Goal: Information Seeking & Learning: Learn about a topic

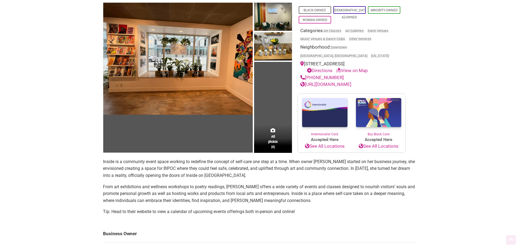
scroll to position [54, 0]
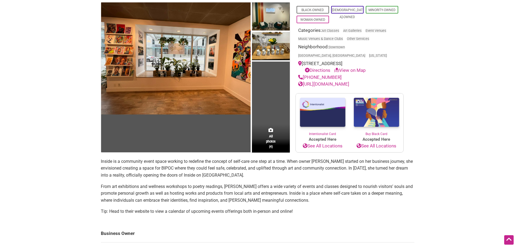
click at [272, 134] on span "All photos (4)" at bounding box center [271, 141] width 10 height 15
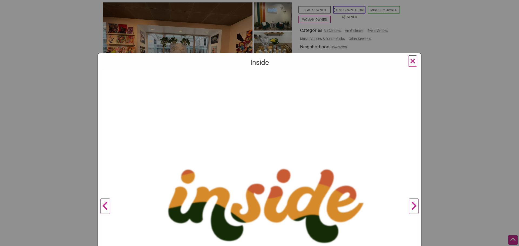
click at [411, 204] on button "Next" at bounding box center [414, 206] width 15 height 273
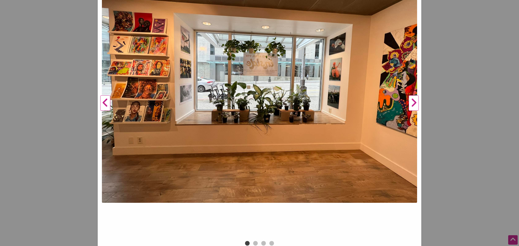
scroll to position [110, 0]
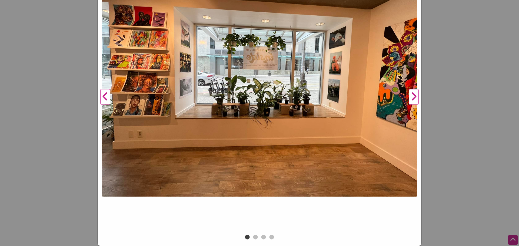
click at [413, 95] on button "Next" at bounding box center [414, 97] width 15 height 273
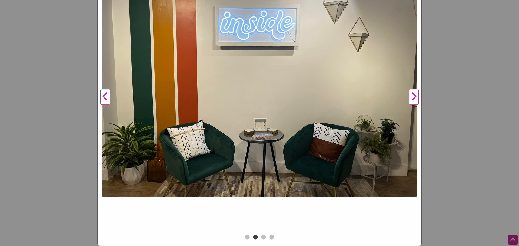
click at [411, 97] on button "Next" at bounding box center [414, 97] width 15 height 273
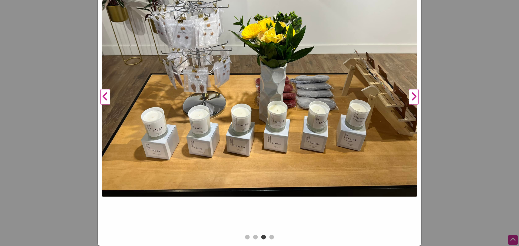
click at [411, 97] on button "Next" at bounding box center [414, 97] width 15 height 273
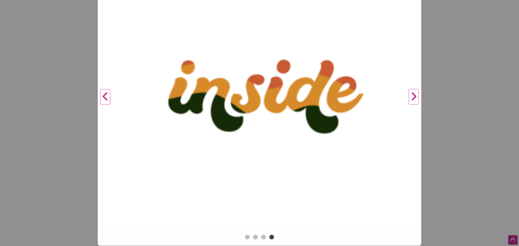
click at [411, 97] on button "Next" at bounding box center [414, 97] width 15 height 273
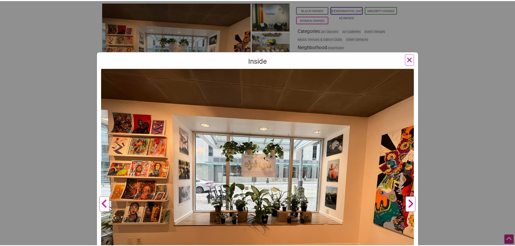
scroll to position [1, 0]
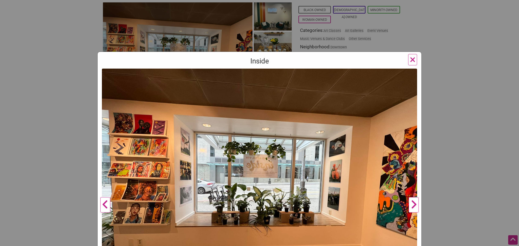
click at [414, 59] on span "×" at bounding box center [413, 59] width 6 height 13
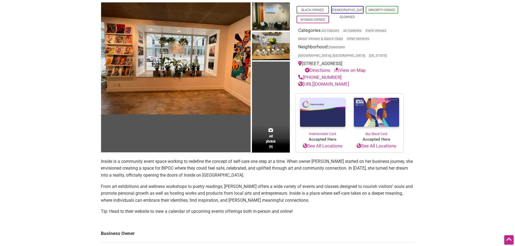
drag, startPoint x: 312, startPoint y: 207, endPoint x: 301, endPoint y: 168, distance: 39.9
click at [301, 168] on section "Inside is a community event space working to redefine the concept of self-care …" at bounding box center [258, 188] width 314 height 61
click at [360, 183] on p "From art exhibitions and wellness workshops to poetry readings, Sierra offers a…" at bounding box center [258, 193] width 314 height 21
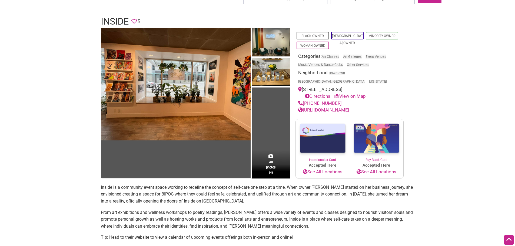
scroll to position [27, 0]
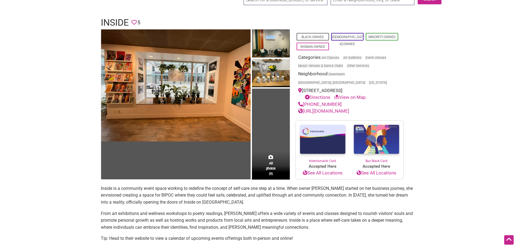
click at [341, 108] on link "https://aspaceinside.com/" at bounding box center [323, 110] width 51 height 5
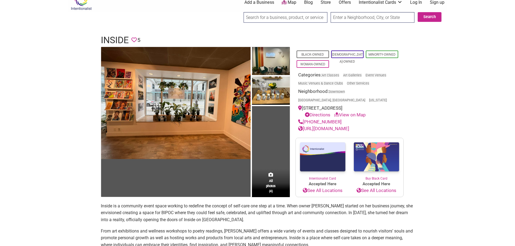
scroll to position [0, 0]
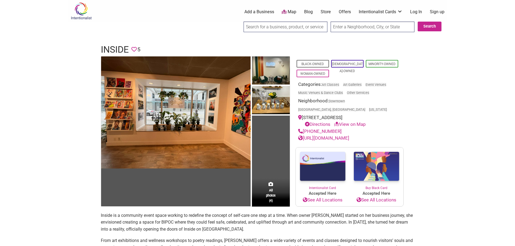
click at [303, 29] on input "search" at bounding box center [286, 27] width 84 height 11
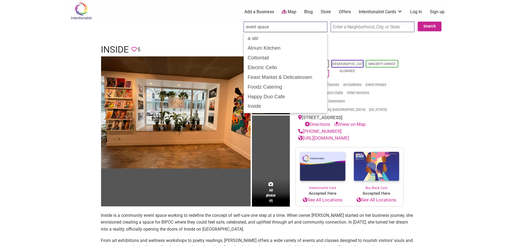
type input "event space"
click at [238, 22] on input "Search" at bounding box center [248, 27] width 21 height 11
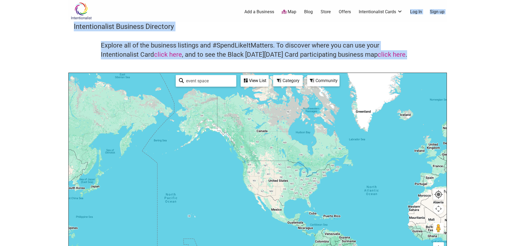
drag, startPoint x: 408, startPoint y: 61, endPoint x: 407, endPoint y: 14, distance: 46.8
click at [407, 14] on div "Intentionalist Spend like it matters 0 Add a Business Map Blog Store Offers Int…" at bounding box center [257, 210] width 379 height 420
click at [440, 56] on div "Explore all of the business listings and #SpendLikeItMatters. To discover where…" at bounding box center [258, 57] width 368 height 32
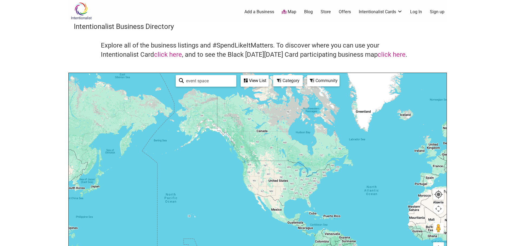
click at [260, 82] on div "View List" at bounding box center [254, 81] width 27 height 10
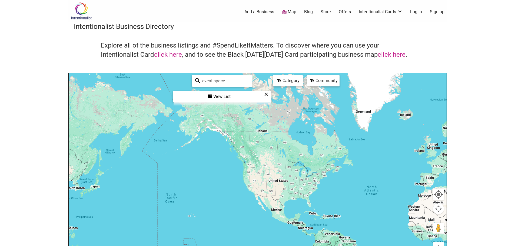
click at [230, 82] on input "event space" at bounding box center [224, 81] width 49 height 11
click at [240, 96] on div "View List" at bounding box center [222, 97] width 97 height 10
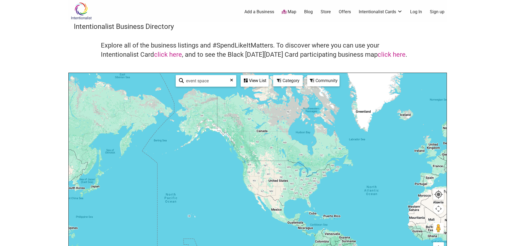
click at [292, 81] on div "Category" at bounding box center [288, 81] width 29 height 10
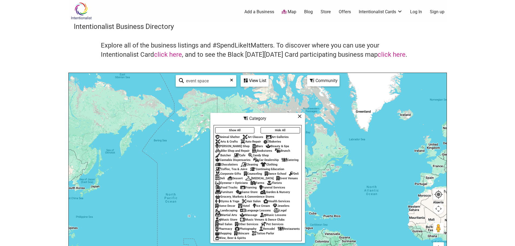
click at [301, 116] on icon at bounding box center [300, 116] width 4 height 0
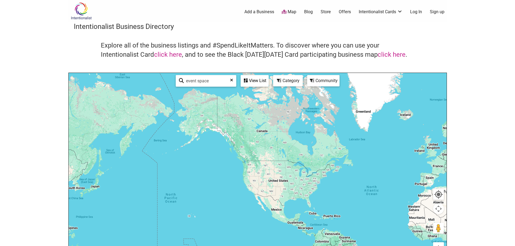
click at [315, 82] on div "Community" at bounding box center [323, 81] width 31 height 10
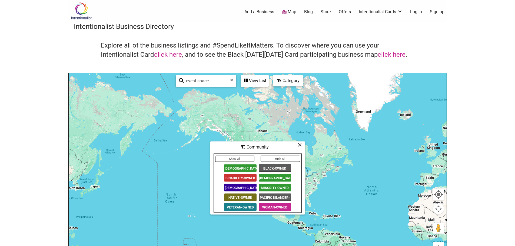
click at [298, 145] on icon at bounding box center [300, 145] width 4 height 0
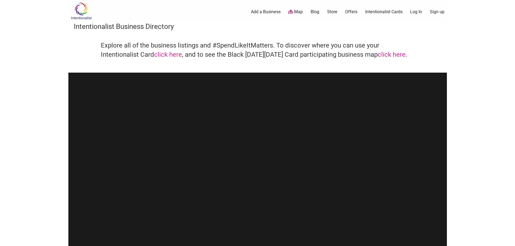
click at [81, 10] on img at bounding box center [81, 11] width 26 height 18
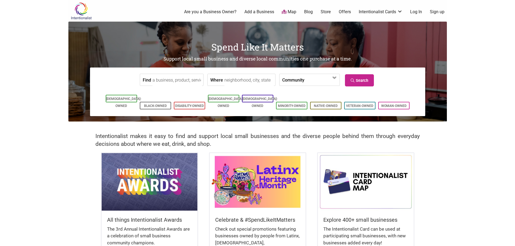
click at [173, 82] on input "Find" at bounding box center [178, 80] width 50 height 12
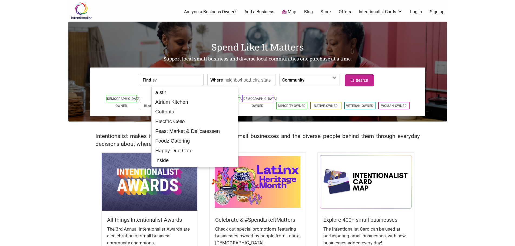
type input "e"
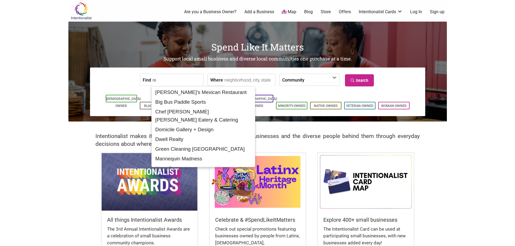
type input "r"
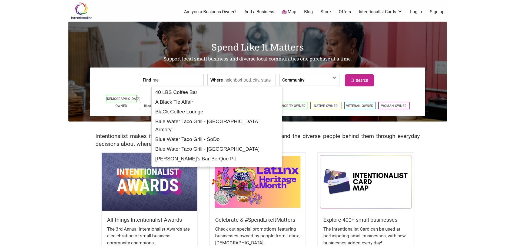
type input "m"
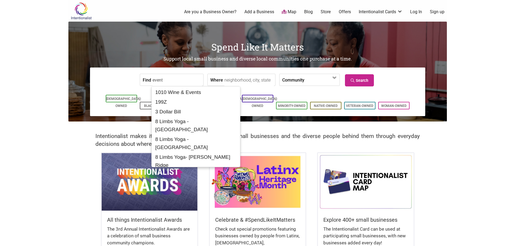
type input "event"
click at [99, 82] on form "Find event Where Community Asian-Owned Black-Owned Disability-Owned Family-Owne…" at bounding box center [257, 80] width 327 height 17
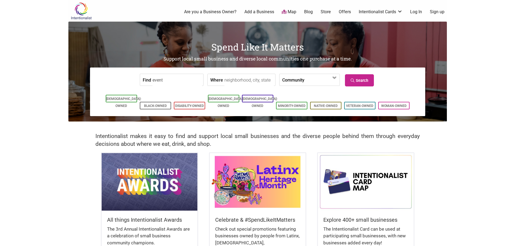
click at [364, 81] on link "Search" at bounding box center [359, 80] width 29 height 12
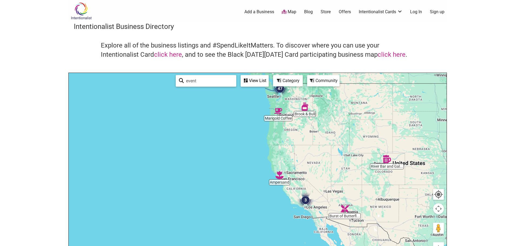
drag, startPoint x: 209, startPoint y: 137, endPoint x: 390, endPoint y: 120, distance: 181.7
click at [390, 120] on div at bounding box center [258, 178] width 378 height 210
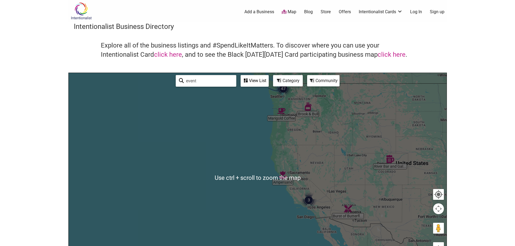
click at [307, 112] on div at bounding box center [258, 178] width 378 height 210
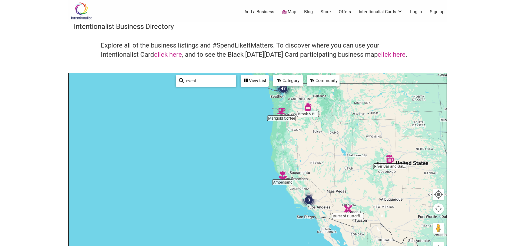
click at [309, 108] on img "Brook & Bull" at bounding box center [308, 107] width 8 height 8
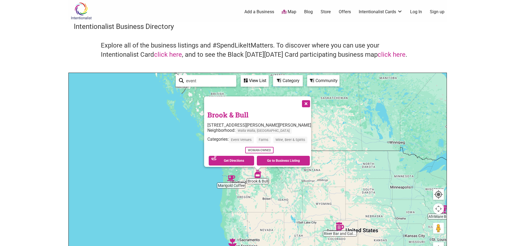
click at [310, 100] on button "Close" at bounding box center [306, 104] width 14 height 14
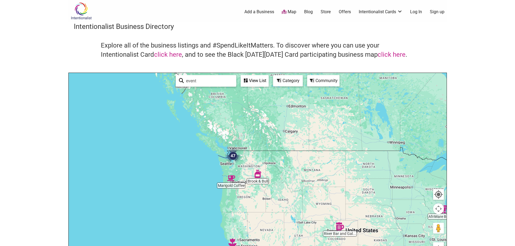
click at [230, 179] on img "Marigold Coffee" at bounding box center [231, 178] width 8 height 8
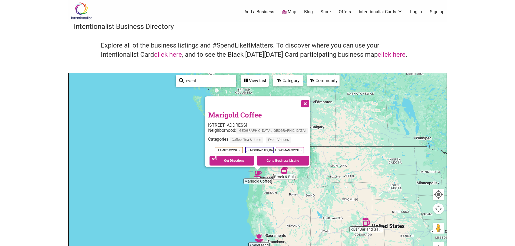
click at [301, 100] on button "Close" at bounding box center [305, 104] width 14 height 14
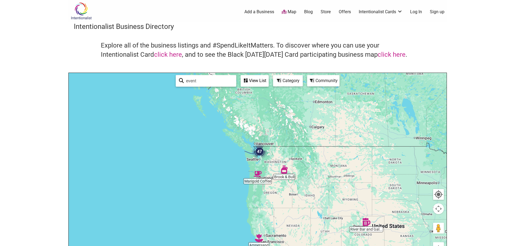
click at [259, 150] on img "47" at bounding box center [260, 152] width 16 height 16
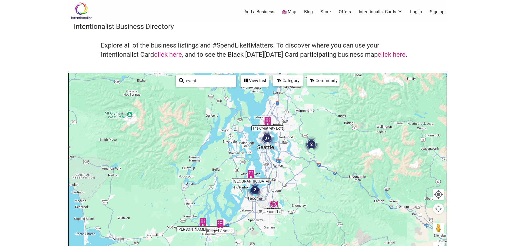
drag, startPoint x: 267, startPoint y: 174, endPoint x: 269, endPoint y: 126, distance: 47.9
click at [269, 130] on img "37" at bounding box center [267, 138] width 16 height 16
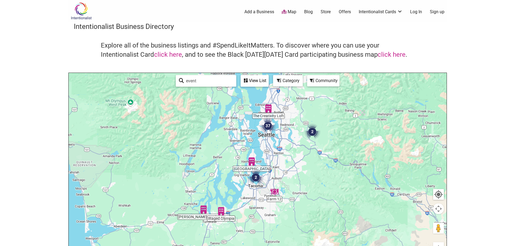
click at [268, 124] on img "37" at bounding box center [268, 126] width 16 height 16
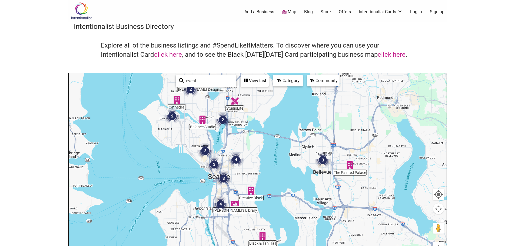
click at [322, 161] on img "3" at bounding box center [323, 160] width 16 height 16
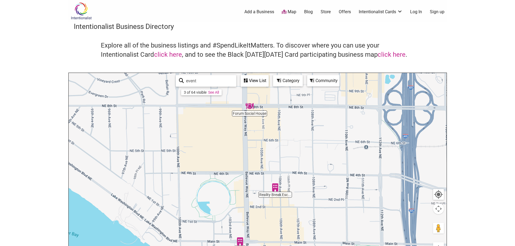
click at [250, 108] on img "Forum Social House" at bounding box center [250, 106] width 8 height 8
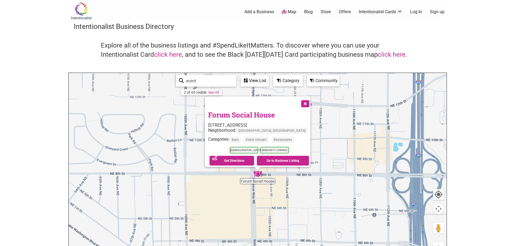
click at [256, 111] on link "Forum Social House" at bounding box center [241, 114] width 67 height 9
click at [305, 101] on button "Close" at bounding box center [305, 104] width 14 height 14
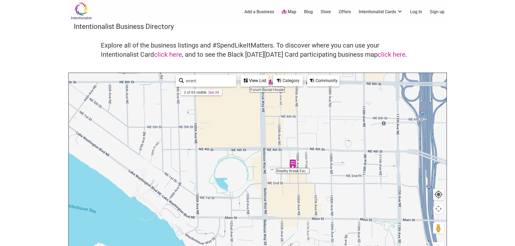
drag, startPoint x: 289, startPoint y: 178, endPoint x: 298, endPoint y: 85, distance: 93.5
click at [298, 85] on div "Forum Social House Reality Break Esc... To navigate, press the arrow keys. Use …" at bounding box center [258, 178] width 378 height 210
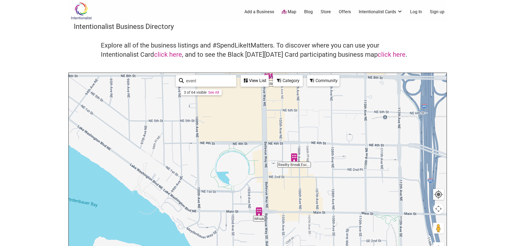
click at [294, 156] on img "Reality Break Escapes" at bounding box center [294, 158] width 8 height 8
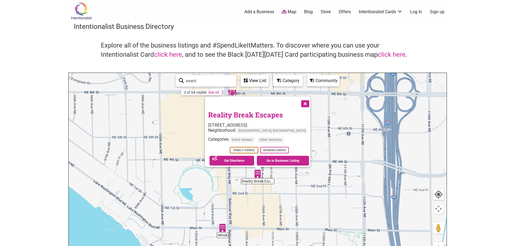
click at [254, 111] on link "Reality Break Escapes" at bounding box center [245, 114] width 75 height 9
click at [221, 227] on img "Whisk" at bounding box center [223, 228] width 8 height 8
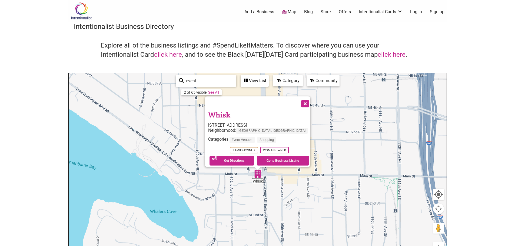
click at [231, 110] on link "Whisk" at bounding box center [219, 114] width 22 height 9
click at [298, 99] on button "Close" at bounding box center [305, 104] width 14 height 14
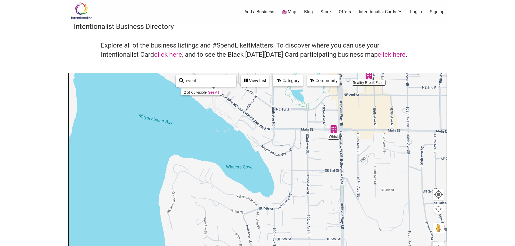
drag, startPoint x: 288, startPoint y: 143, endPoint x: 366, endPoint y: 97, distance: 90.6
click at [366, 97] on div "To navigate, press the arrow keys." at bounding box center [258, 178] width 378 height 210
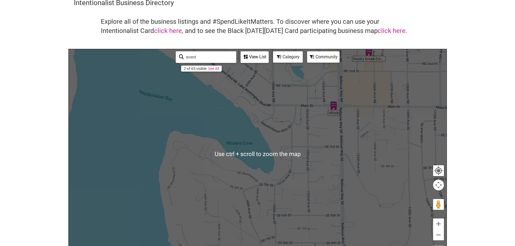
scroll to position [54, 0]
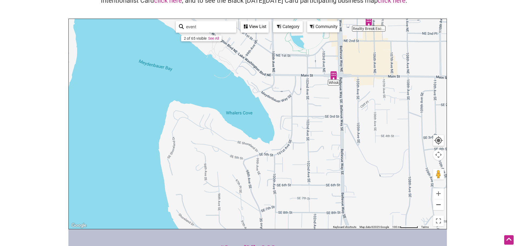
click at [440, 206] on button "Zoom out" at bounding box center [438, 205] width 11 height 11
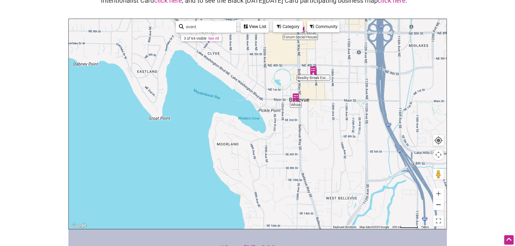
click at [440, 205] on button "Zoom out" at bounding box center [438, 205] width 11 height 11
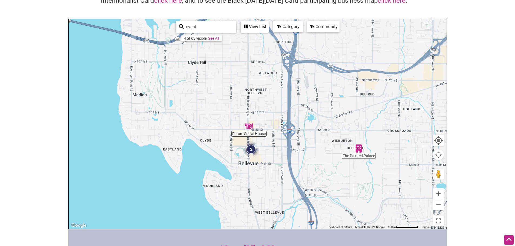
drag, startPoint x: 350, startPoint y: 107, endPoint x: 319, endPoint y: 160, distance: 62.1
click at [319, 160] on div "To navigate, press the arrow keys." at bounding box center [258, 124] width 378 height 210
click at [358, 147] on img "The Painted Palace" at bounding box center [359, 149] width 8 height 8
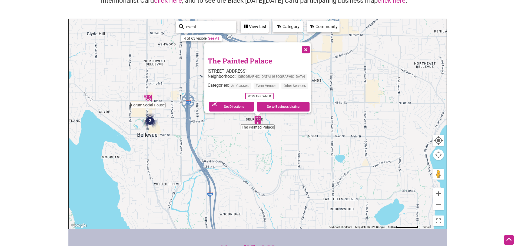
click at [254, 59] on link "The Painted Palace" at bounding box center [240, 60] width 65 height 9
click at [311, 49] on button "Close" at bounding box center [306, 49] width 14 height 14
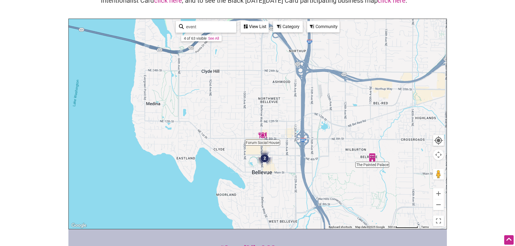
drag, startPoint x: 316, startPoint y: 87, endPoint x: 440, endPoint y: 124, distance: 129.1
click at [439, 124] on div "To navigate, press the arrow keys." at bounding box center [258, 124] width 378 height 210
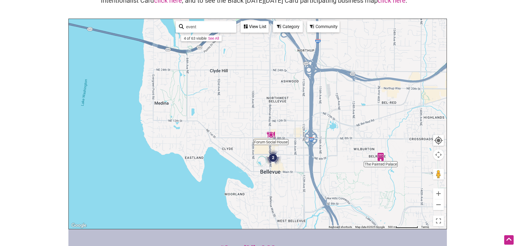
click at [251, 30] on div "View List" at bounding box center [254, 27] width 27 height 10
click at [234, 42] on div "View List" at bounding box center [222, 43] width 97 height 10
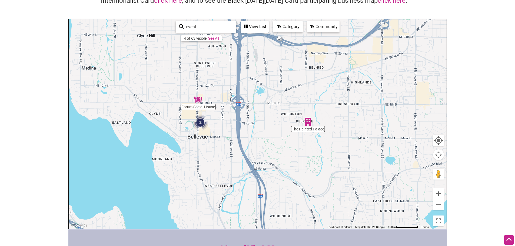
drag, startPoint x: 382, startPoint y: 96, endPoint x: 305, endPoint y: 59, distance: 85.5
click at [305, 59] on div "To navigate, press the arrow keys." at bounding box center [258, 124] width 378 height 210
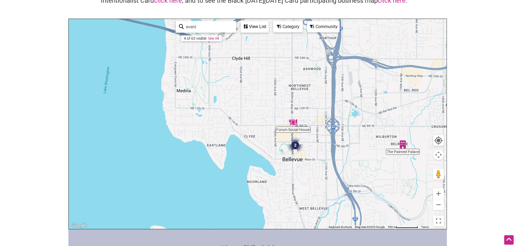
drag, startPoint x: 277, startPoint y: 74, endPoint x: 379, endPoint y: 99, distance: 104.8
click at [379, 99] on div "To navigate, press the arrow keys." at bounding box center [258, 124] width 378 height 210
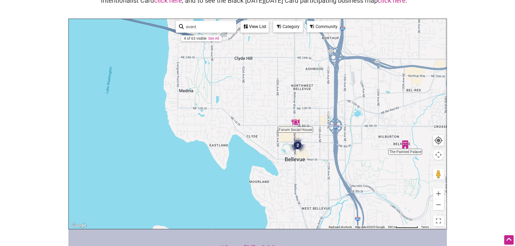
click at [215, 39] on link "See All" at bounding box center [213, 38] width 11 height 4
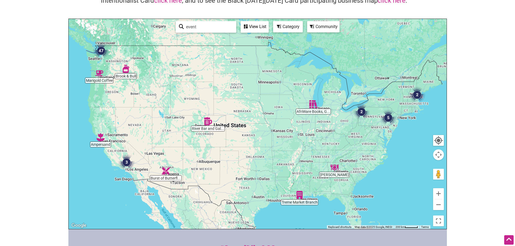
click at [102, 52] on img "47" at bounding box center [101, 51] width 16 height 16
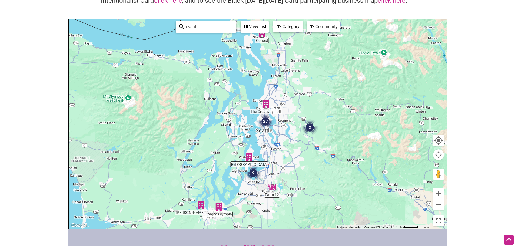
click at [265, 121] on img "37" at bounding box center [266, 122] width 16 height 16
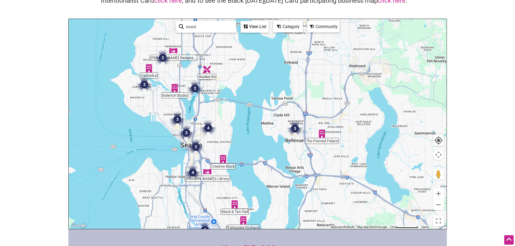
drag, startPoint x: 279, startPoint y: 117, endPoint x: 249, endPoint y: 140, distance: 37.7
click at [249, 140] on div "To navigate, press the arrow keys." at bounding box center [258, 124] width 378 height 210
click at [192, 87] on img "2" at bounding box center [195, 88] width 16 height 16
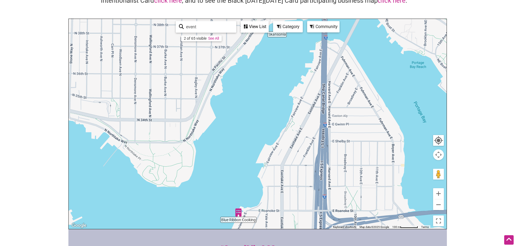
click at [238, 213] on img "Blue Ribbon Cooking" at bounding box center [239, 213] width 8 height 8
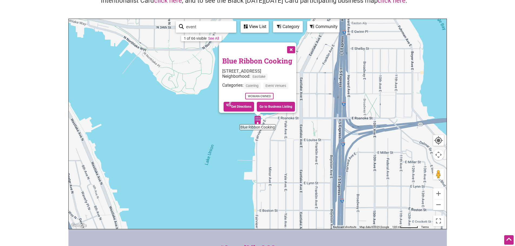
click at [293, 47] on button "Close" at bounding box center [291, 49] width 14 height 14
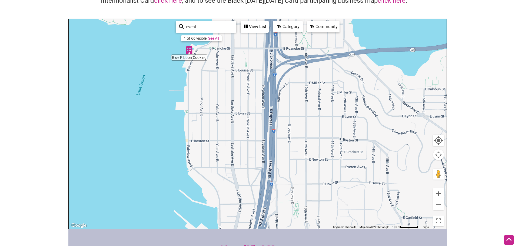
drag, startPoint x: 263, startPoint y: 102, endPoint x: 194, endPoint y: 31, distance: 98.3
click at [194, 31] on div "Blue Ribbon Cooking To navigate, press the arrow keys. Use ctrl + scroll to zoo…" at bounding box center [258, 124] width 378 height 210
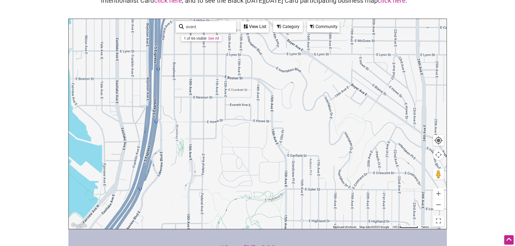
drag, startPoint x: 373, startPoint y: 147, endPoint x: 285, endPoint y: 108, distance: 96.6
click at [284, 107] on div "To navigate, press the arrow keys." at bounding box center [258, 124] width 378 height 210
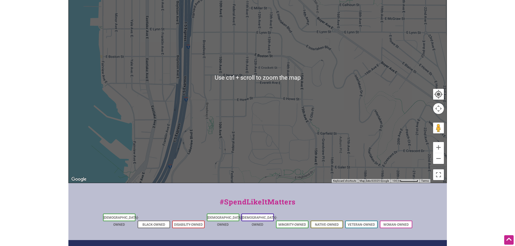
scroll to position [81, 0]
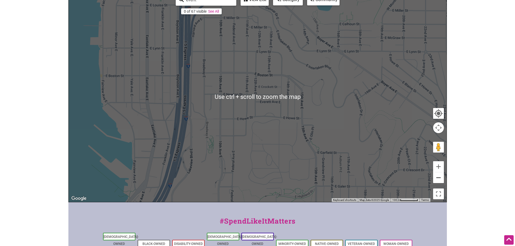
click at [439, 180] on button "Zoom out" at bounding box center [438, 178] width 11 height 11
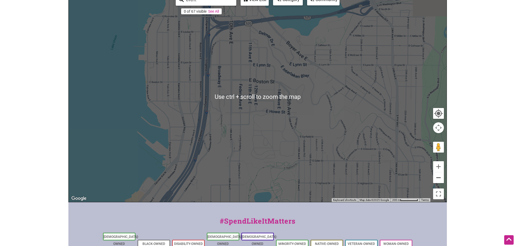
click at [439, 180] on button "Zoom out" at bounding box center [438, 178] width 11 height 11
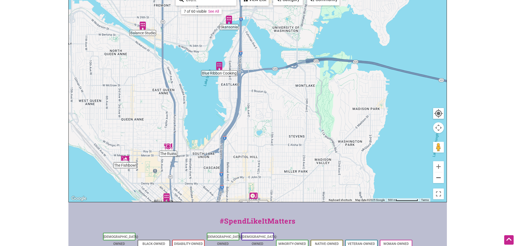
click at [439, 180] on button "Zoom out" at bounding box center [438, 178] width 11 height 11
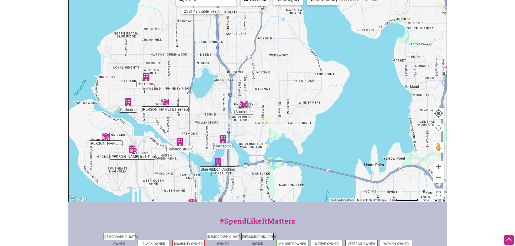
drag, startPoint x: 328, startPoint y: 115, endPoint x: 308, endPoint y: 199, distance: 85.8
click at [308, 199] on div "To navigate, press the arrow keys." at bounding box center [258, 97] width 378 height 210
click at [177, 65] on img "Sari Luna Designs, LLC" at bounding box center [177, 67] width 8 height 8
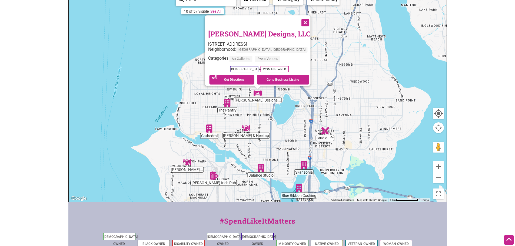
click at [302, 21] on button "Close" at bounding box center [305, 22] width 14 height 14
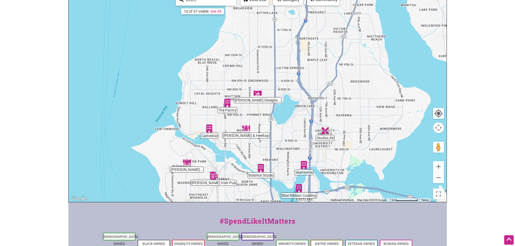
click at [229, 105] on img "The Pantry" at bounding box center [227, 103] width 8 height 8
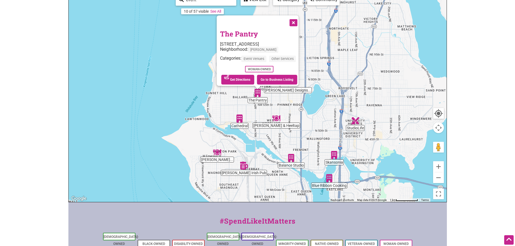
click at [294, 20] on button "Close" at bounding box center [293, 22] width 14 height 14
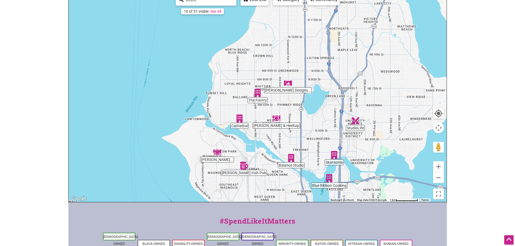
click at [279, 121] on img "Brimmer & Heeltap" at bounding box center [276, 118] width 8 height 8
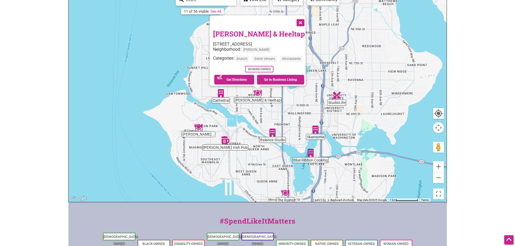
click at [303, 17] on button "Close" at bounding box center [300, 22] width 14 height 14
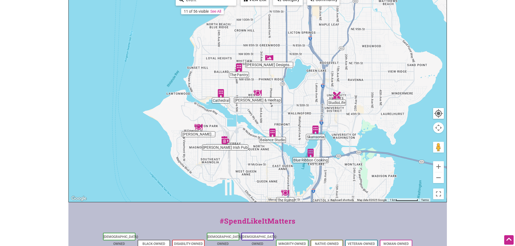
click at [314, 127] on img "Skansonia" at bounding box center [316, 130] width 8 height 8
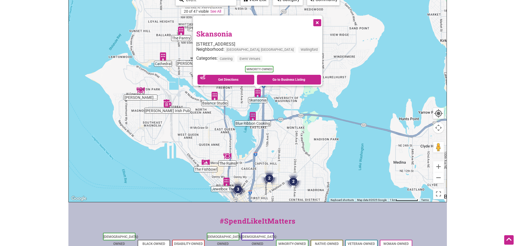
click at [310, 18] on button "Close" at bounding box center [317, 22] width 14 height 14
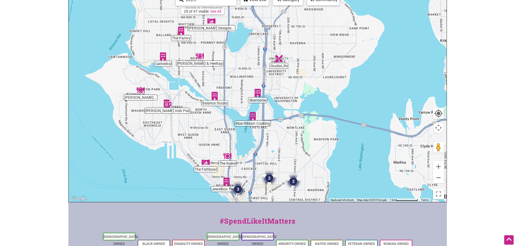
click at [252, 118] on img "Blue Ribbon Cooking" at bounding box center [253, 116] width 8 height 8
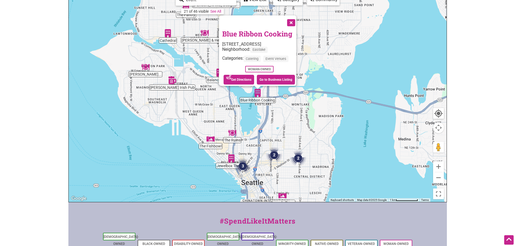
click at [295, 18] on button "Close" at bounding box center [291, 22] width 14 height 14
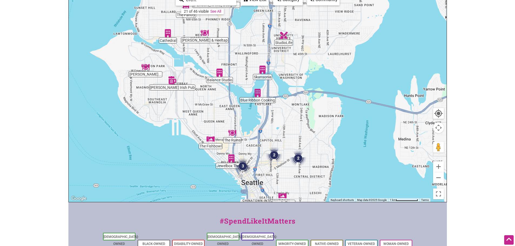
click at [283, 37] on img "StudioLife" at bounding box center [284, 35] width 8 height 8
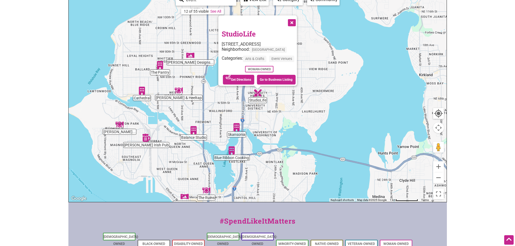
click at [293, 19] on button "Close" at bounding box center [292, 22] width 14 height 14
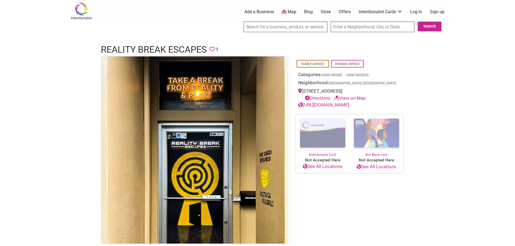
drag, startPoint x: 305, startPoint y: 198, endPoint x: 305, endPoint y: 170, distance: 27.9
click at [305, 170] on div "Family-Owned Woman-Owned Categories: Event Venues Other Services Neighborhood: …" at bounding box center [349, 150] width 119 height 188
